Goal: Find specific page/section: Find specific page/section

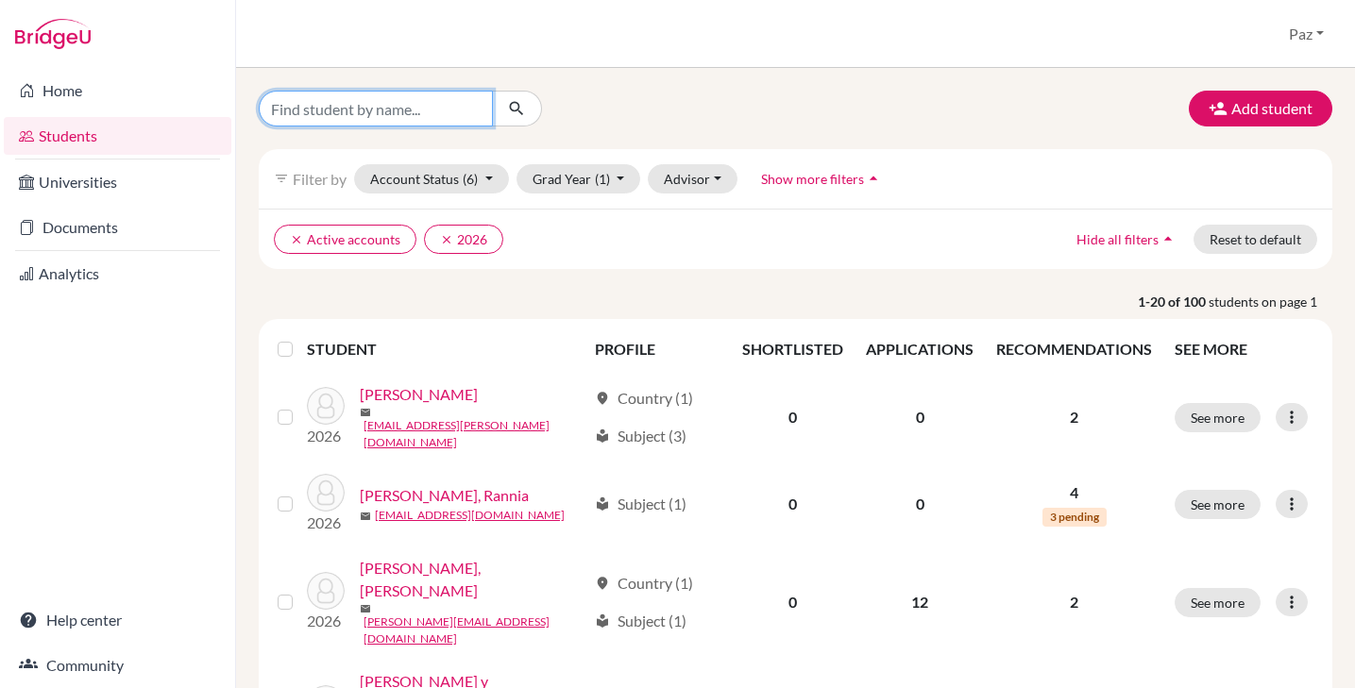
click at [386, 115] on input "Find student by name..." at bounding box center [376, 109] width 234 height 36
type input "siman"
click button "submit" at bounding box center [517, 109] width 50 height 36
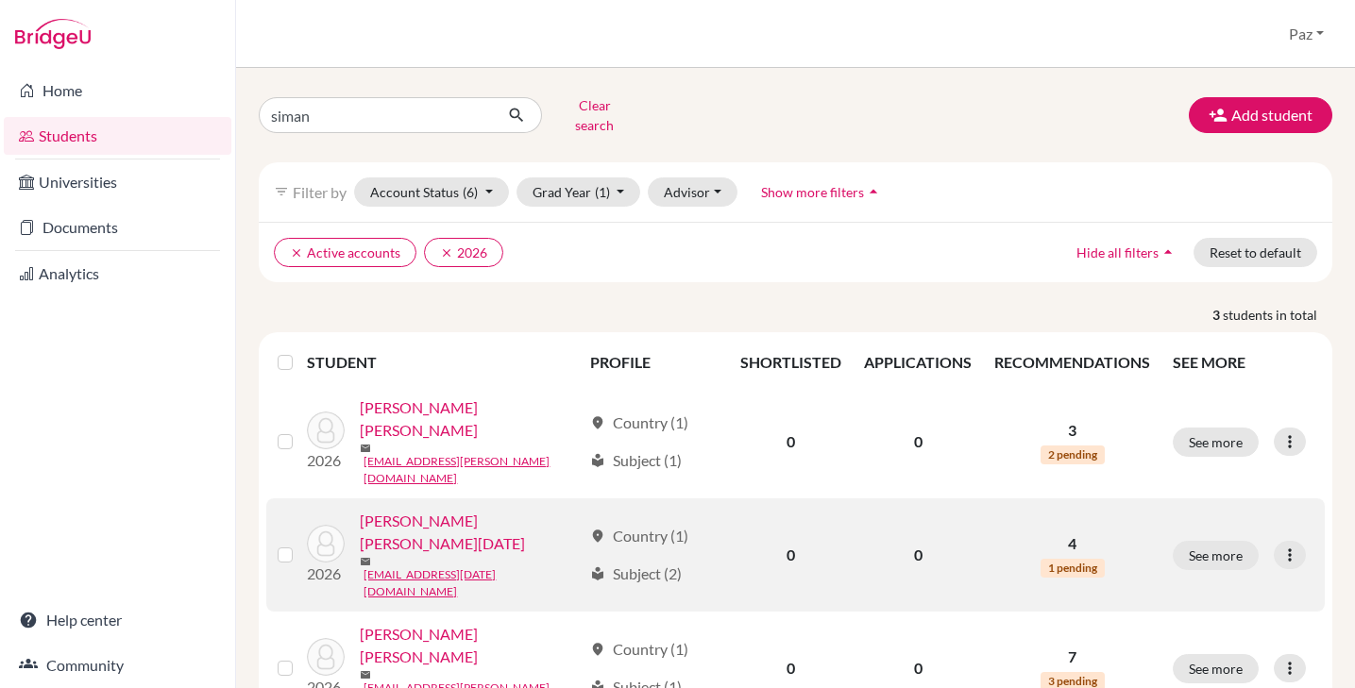
click at [429, 510] on link "[PERSON_NAME] [PERSON_NAME][DATE]" at bounding box center [471, 532] width 222 height 45
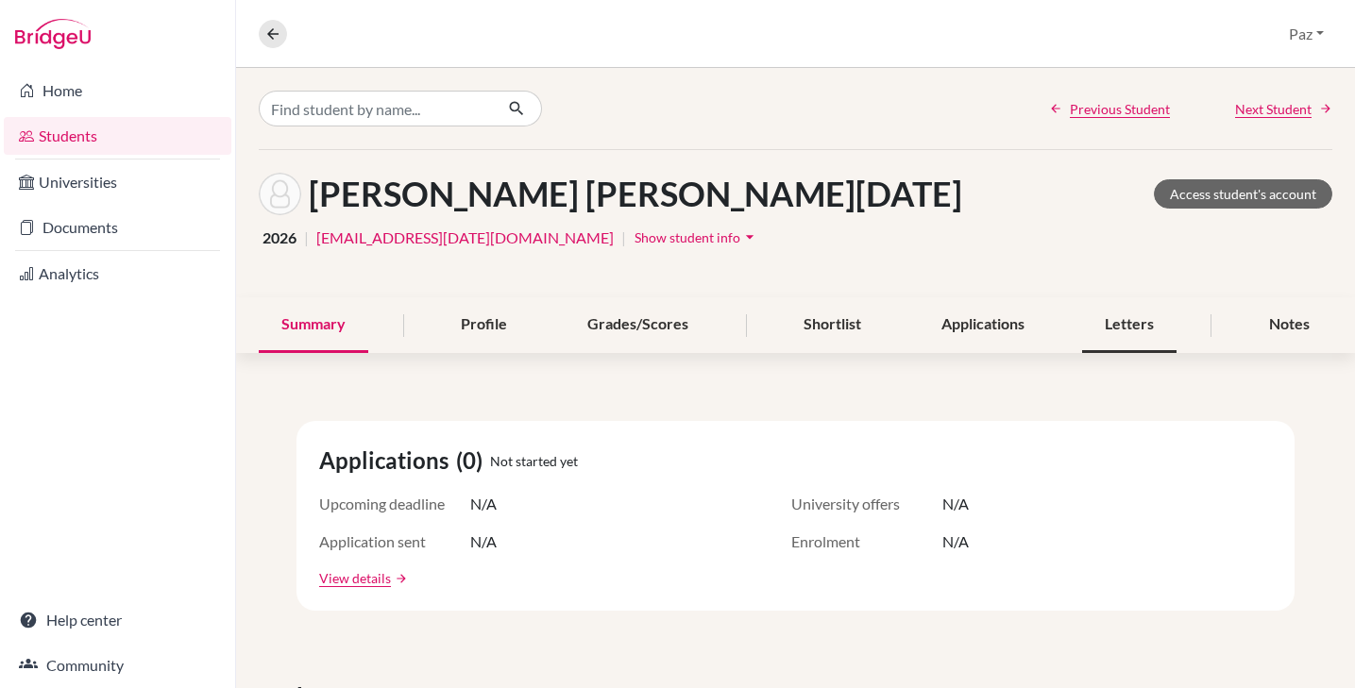
click at [1108, 305] on div "Letters" at bounding box center [1129, 325] width 94 height 56
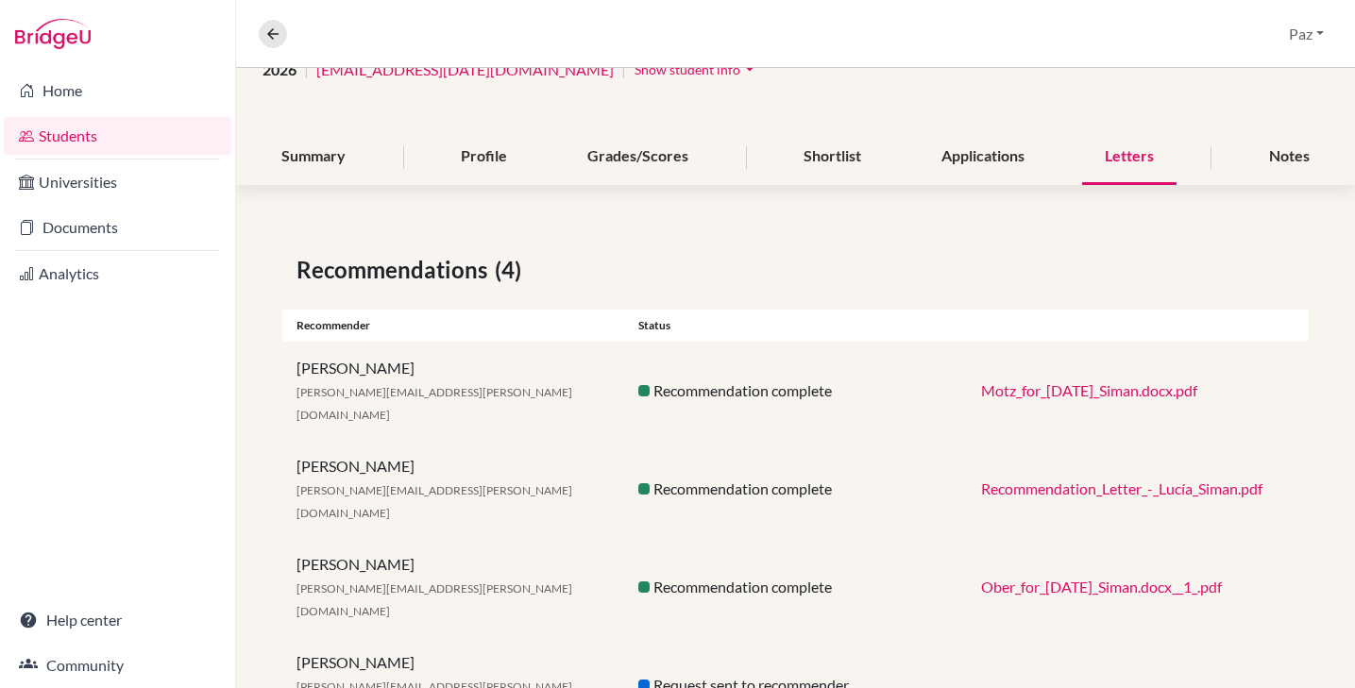
scroll to position [169, 0]
click at [1091, 479] on link "Recommendation_Letter_-_Lucía_Siman.pdf" at bounding box center [1121, 488] width 281 height 18
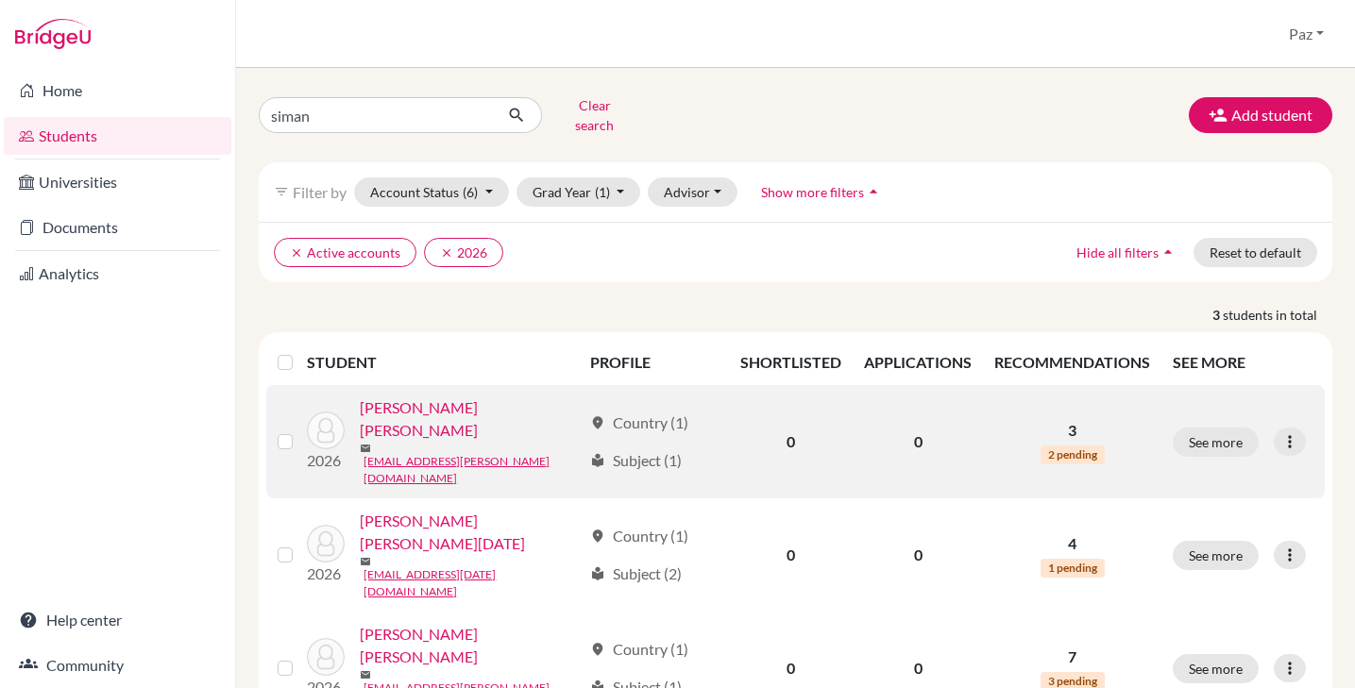
click at [491, 402] on link "[PERSON_NAME] [PERSON_NAME]" at bounding box center [471, 419] width 222 height 45
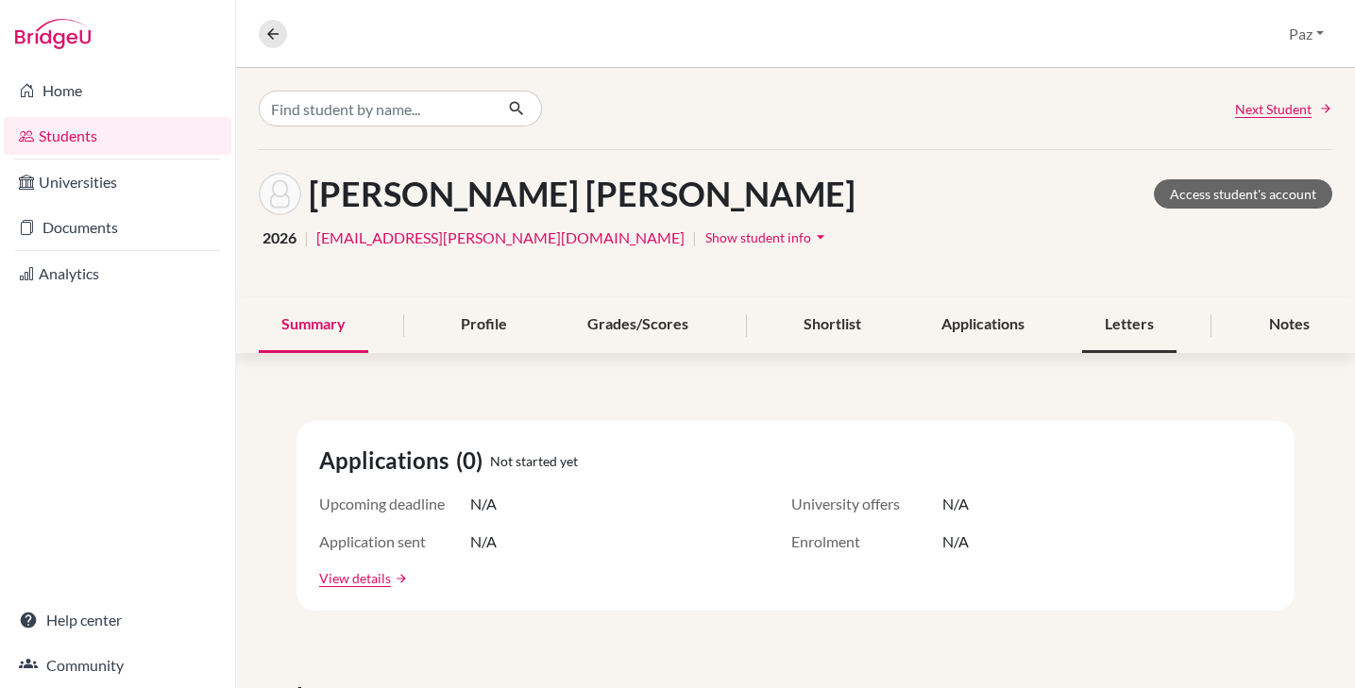
click at [1107, 316] on div "Letters" at bounding box center [1129, 325] width 94 height 56
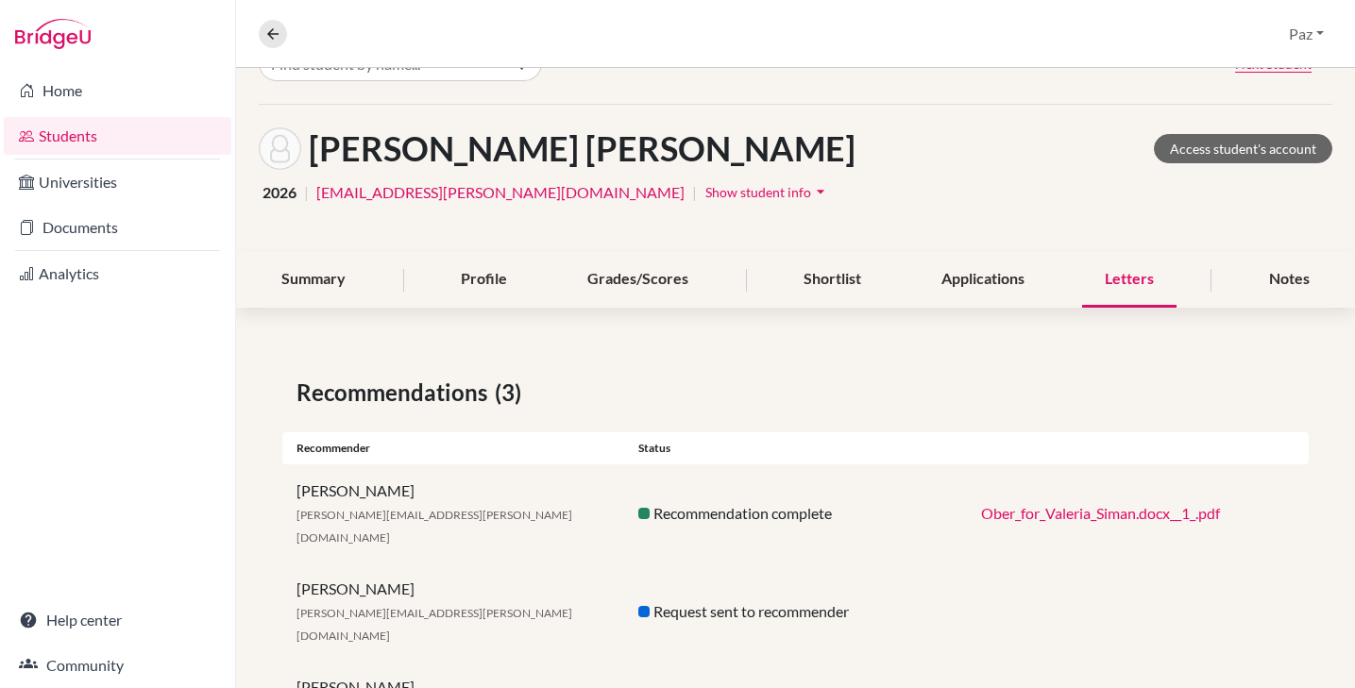
scroll to position [93, 0]
